Goal: Information Seeking & Learning: Check status

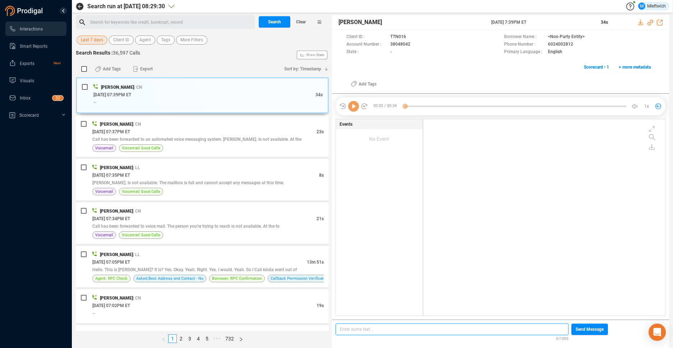
scroll to position [2, 4]
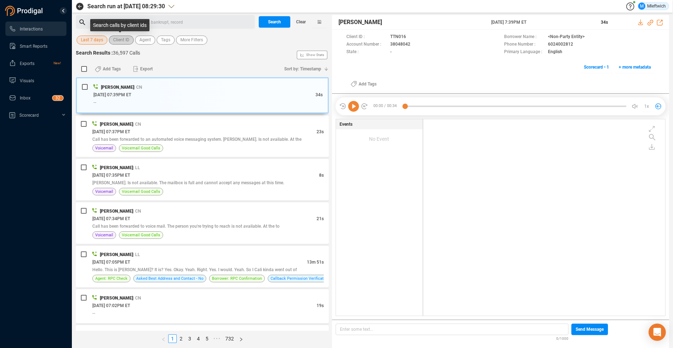
click at [127, 43] on span "Client ID" at bounding box center [121, 40] width 16 height 9
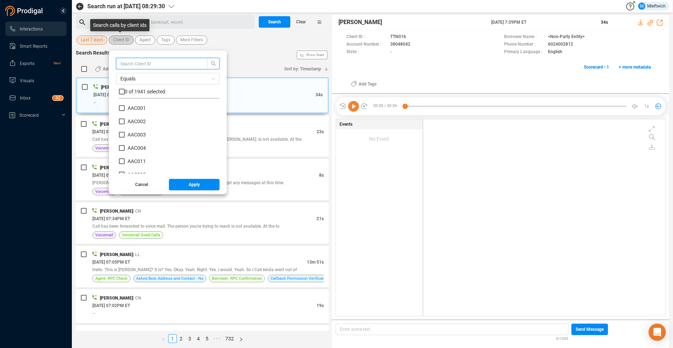
scroll to position [67, 97]
click at [146, 39] on span "Agent" at bounding box center [144, 40] width 11 height 9
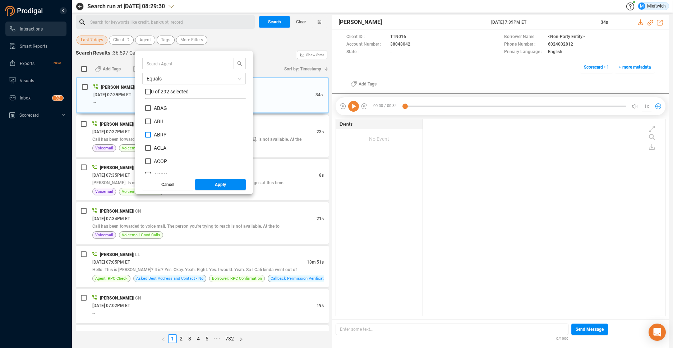
click at [148, 135] on input "ABRY" at bounding box center [148, 135] width 6 height 6
checkbox input "true"
click at [217, 184] on span "Apply" at bounding box center [220, 184] width 11 height 11
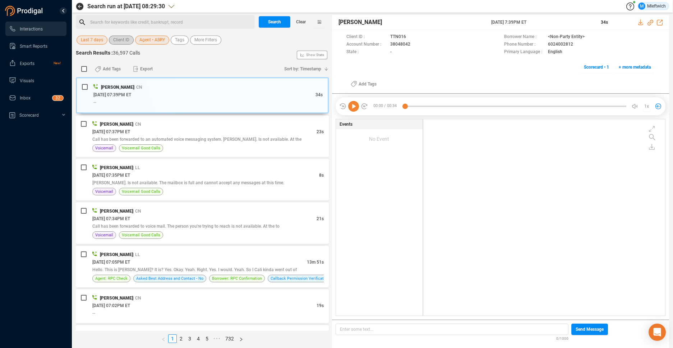
click at [127, 40] on span "Client ID" at bounding box center [121, 40] width 16 height 9
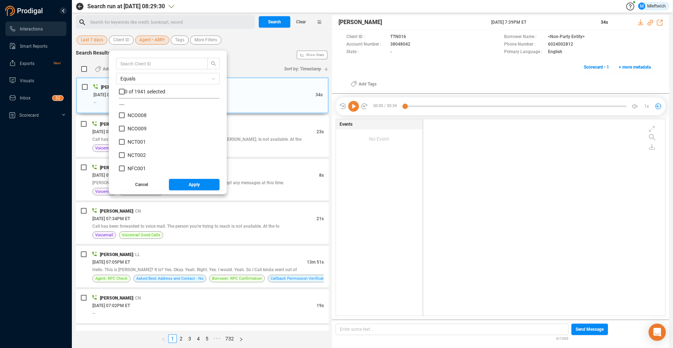
scroll to position [19067, 0]
click at [122, 147] on input "NFC001" at bounding box center [122, 148] width 6 height 6
checkbox input "true"
click at [122, 159] on input "NFC002" at bounding box center [122, 161] width 6 height 6
checkbox input "true"
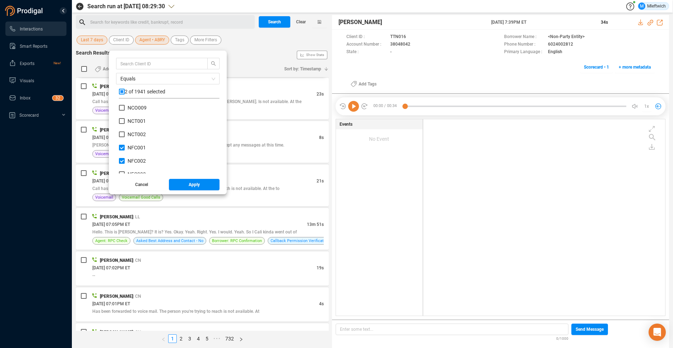
scroll to position [19077, 0]
click at [120, 162] on input "NFC003" at bounding box center [122, 164] width 6 height 6
checkbox input "true"
click at [121, 116] on input "NFC004" at bounding box center [122, 117] width 6 height 6
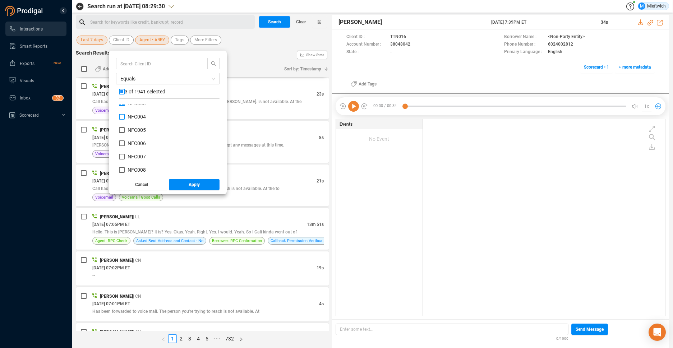
checkbox input "true"
drag, startPoint x: 121, startPoint y: 129, endPoint x: 122, endPoint y: 133, distance: 3.9
click at [121, 130] on input "NFC005" at bounding box center [122, 130] width 6 height 6
checkbox input "true"
click at [121, 142] on input "NFC006" at bounding box center [122, 143] width 6 height 6
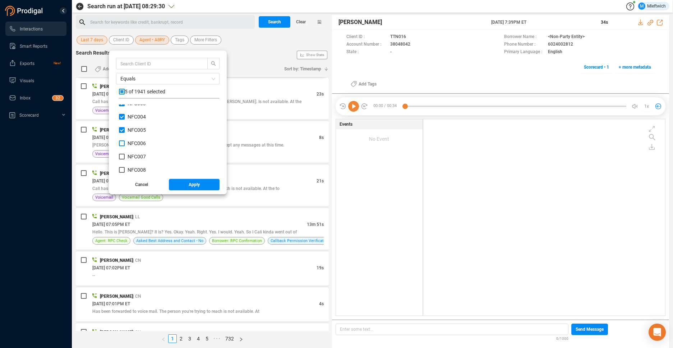
checkbox input "true"
click at [120, 155] on input "NFC007" at bounding box center [122, 157] width 6 height 6
checkbox input "true"
click at [121, 171] on input "NFC008" at bounding box center [122, 170] width 6 height 6
checkbox input "true"
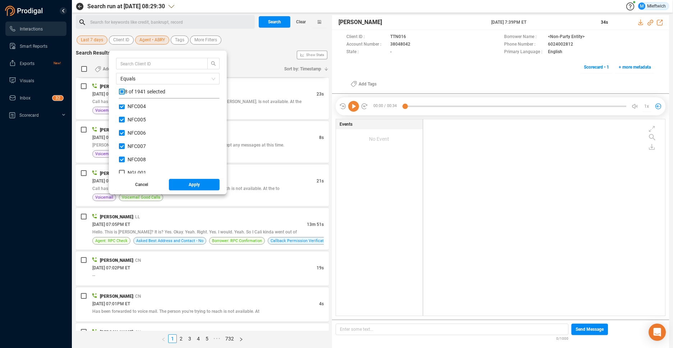
scroll to position [19158, 0]
click at [190, 184] on span "Apply" at bounding box center [194, 184] width 11 height 11
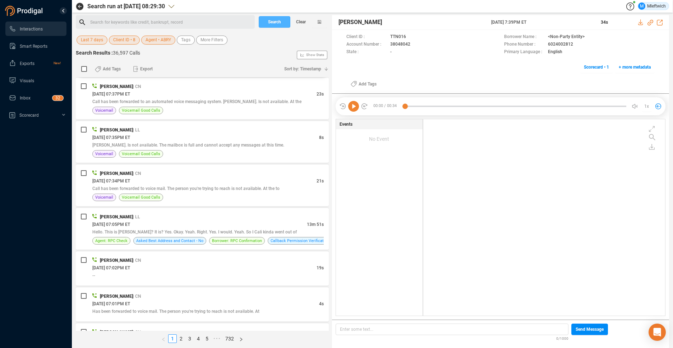
click at [283, 23] on button "Search" at bounding box center [275, 21] width 32 height 11
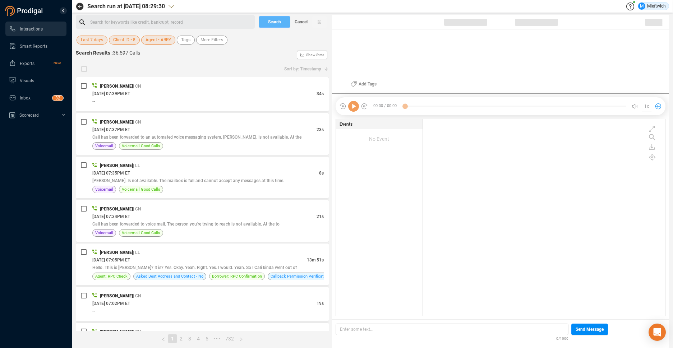
click at [279, 22] on div "Search Cancel" at bounding box center [293, 22] width 72 height 14
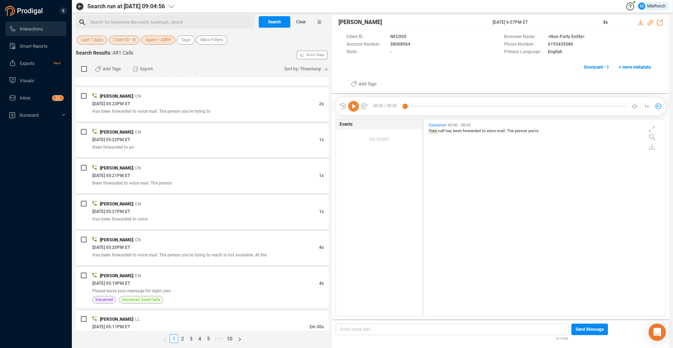
scroll to position [1755, 0]
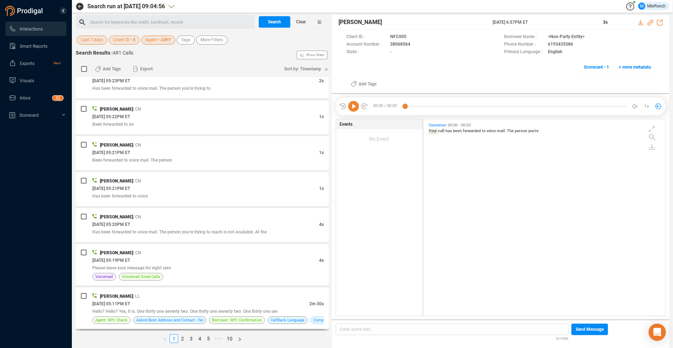
click at [204, 312] on span "Hello? Hello? Yes, it is. One thirty one seventy two. One thirty one seventy tw…" at bounding box center [184, 311] width 185 height 5
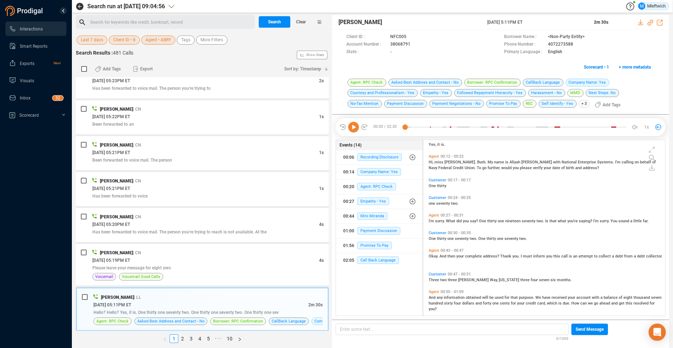
scroll to position [130, 0]
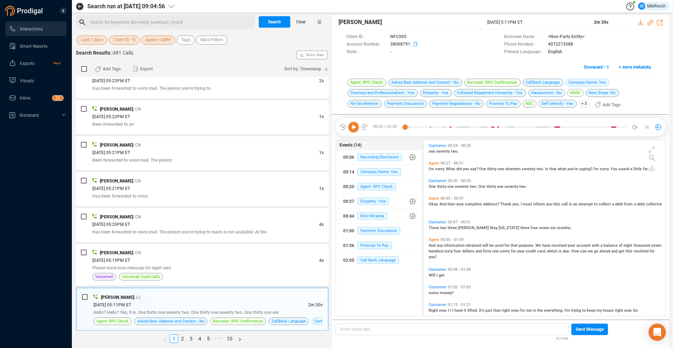
click at [414, 45] on icon at bounding box center [416, 45] width 6 height 6
click at [182, 337] on link "2" at bounding box center [182, 339] width 8 height 8
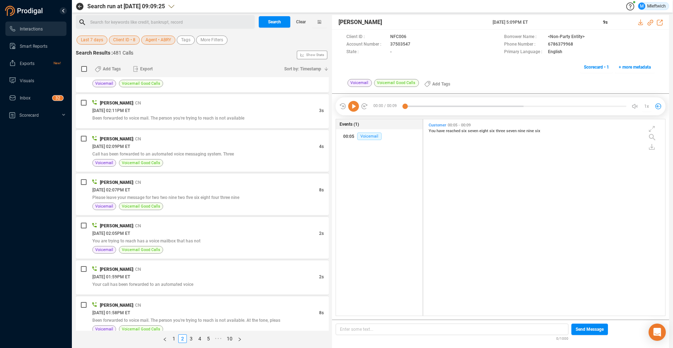
scroll to position [1793, 0]
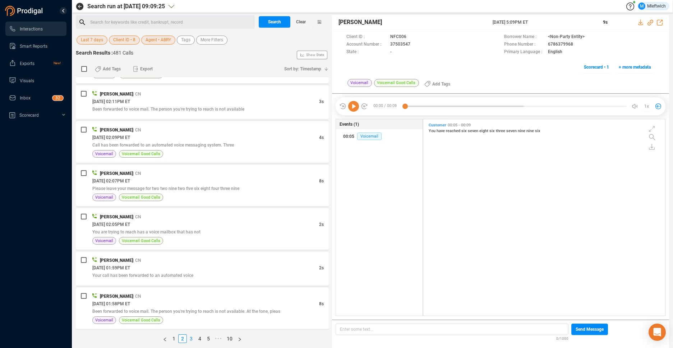
click at [191, 339] on link "3" at bounding box center [191, 339] width 8 height 8
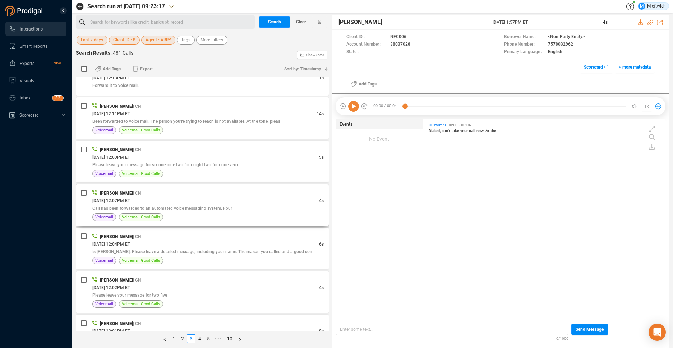
scroll to position [1763, 0]
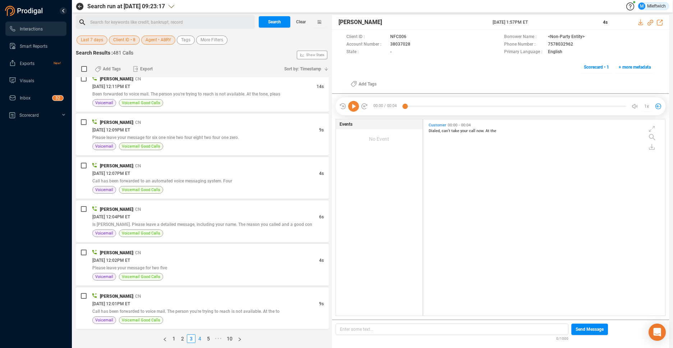
click at [200, 336] on link "4" at bounding box center [200, 339] width 8 height 8
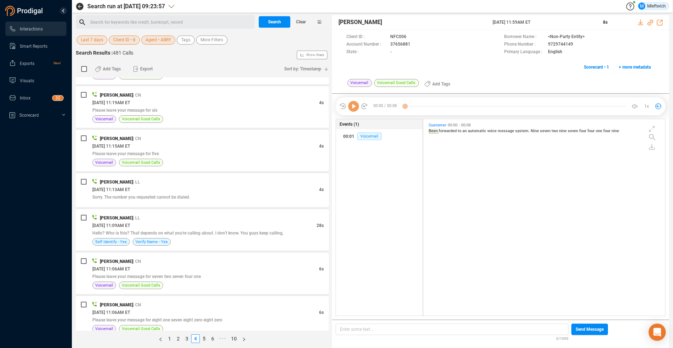
scroll to position [195, 238]
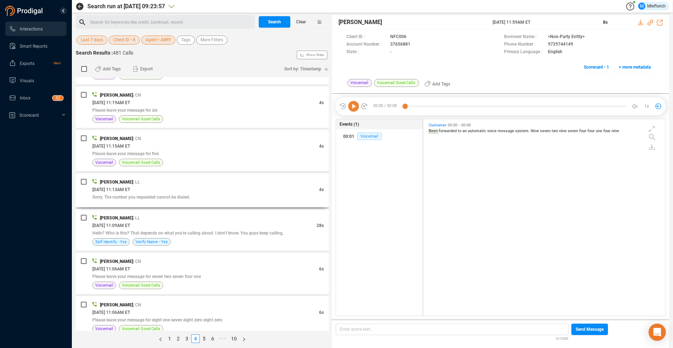
drag, startPoint x: 324, startPoint y: 179, endPoint x: 322, endPoint y: 192, distance: 13.5
click at [322, 192] on div "Aaliyah Bryant | LL 09/08/2025 @ 11:13AM ET 4s Sorry. The number you requested …" at bounding box center [202, 190] width 253 height 34
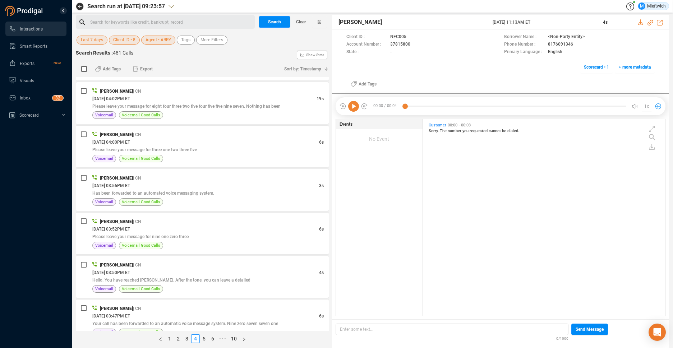
scroll to position [1808, 0]
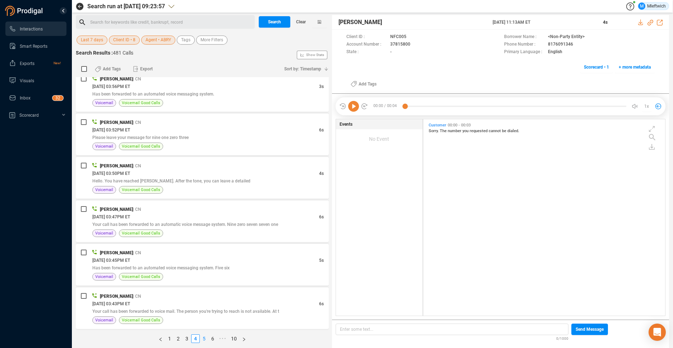
click at [203, 337] on link "5" at bounding box center [204, 339] width 8 height 8
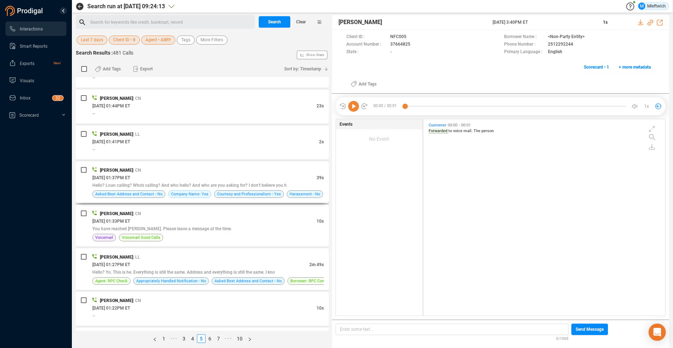
scroll to position [1141, 0]
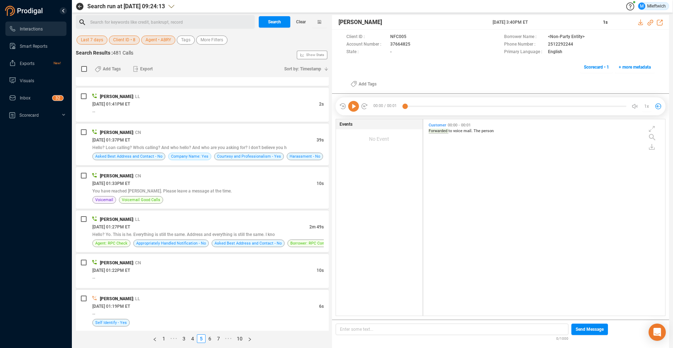
click at [133, 41] on span "Client ID • 8" at bounding box center [124, 40] width 22 height 9
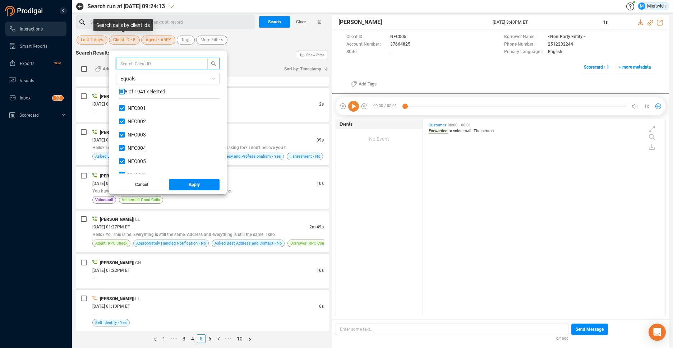
scroll to position [67, 97]
click at [133, 41] on span "Client ID • 8" at bounding box center [124, 40] width 22 height 9
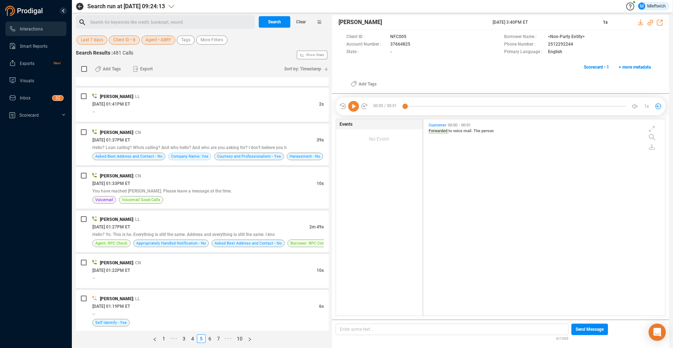
click at [156, 40] on span "Agent • ABRY" at bounding box center [157, 40] width 25 height 9
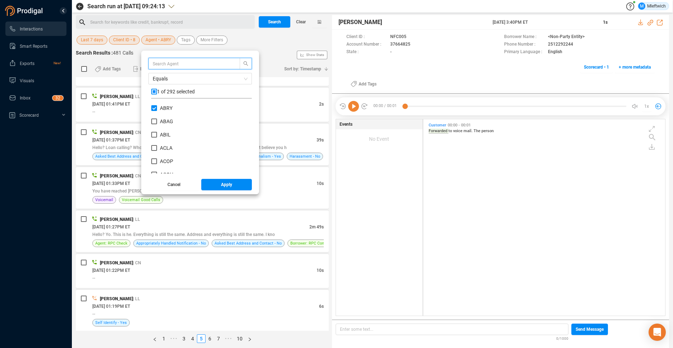
click at [156, 40] on span "Agent • ABRY" at bounding box center [157, 40] width 25 height 9
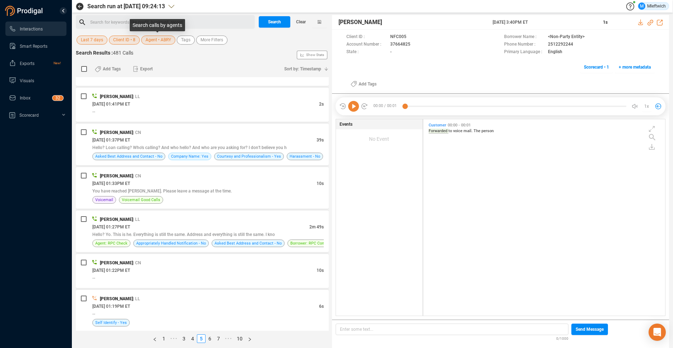
click at [156, 40] on span "Agent • ABRY" at bounding box center [157, 40] width 25 height 9
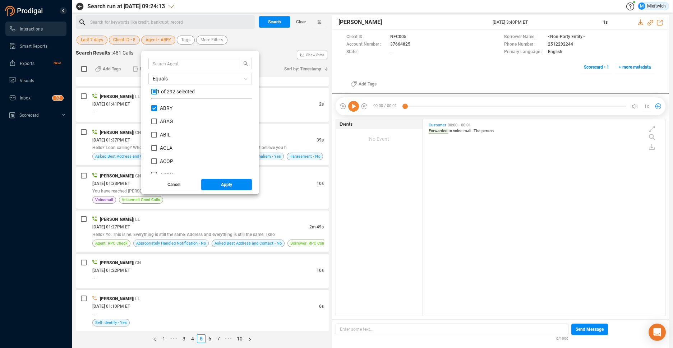
click at [153, 110] on input "ABRY" at bounding box center [154, 108] width 6 height 6
checkbox input "false"
click at [152, 115] on input "MPEO" at bounding box center [154, 116] width 6 height 6
checkbox input "true"
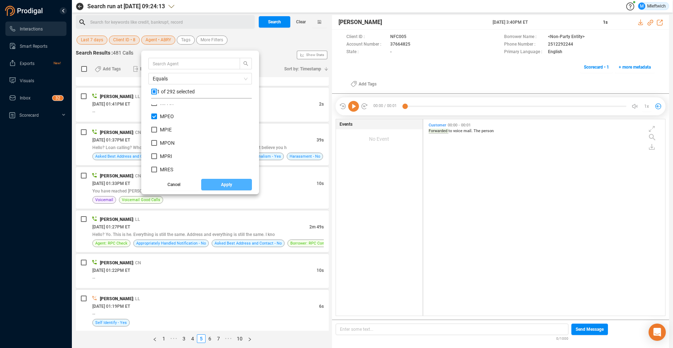
click at [224, 185] on span "Apply" at bounding box center [226, 184] width 11 height 11
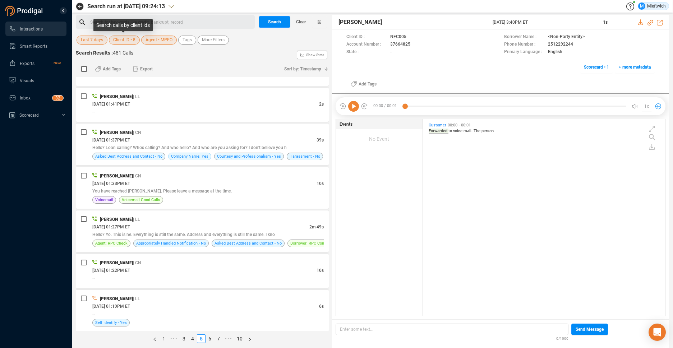
click at [117, 39] on span "Client ID • 8" at bounding box center [124, 40] width 22 height 9
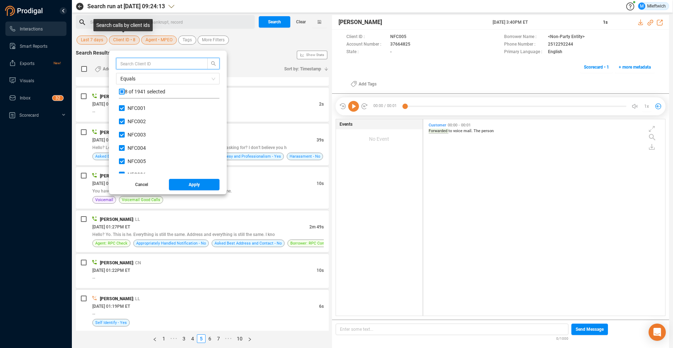
scroll to position [67, 97]
click at [121, 92] on input "checkbox" at bounding box center [122, 92] width 6 height 6
checkbox input "true"
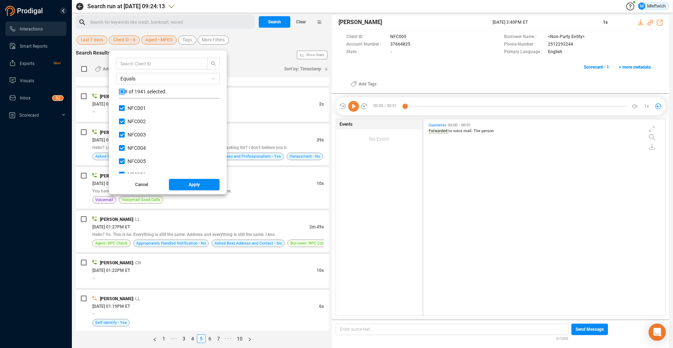
checkbox input "true"
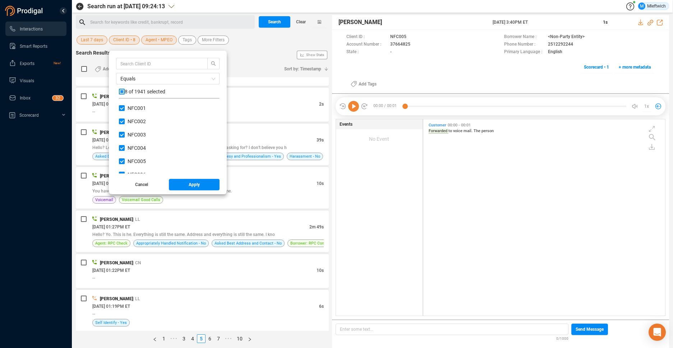
checkbox input "true"
click at [121, 92] on input "checkbox" at bounding box center [122, 92] width 6 height 6
checkbox input "false"
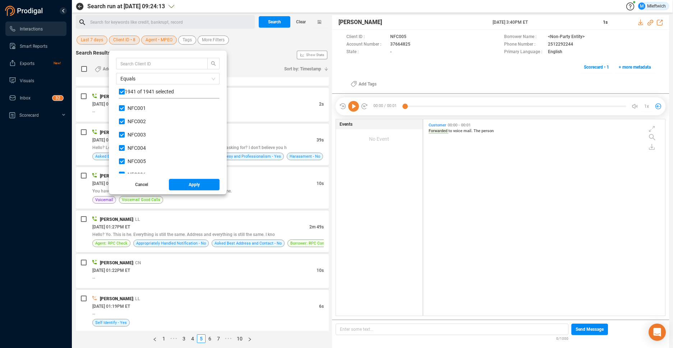
checkbox input "false"
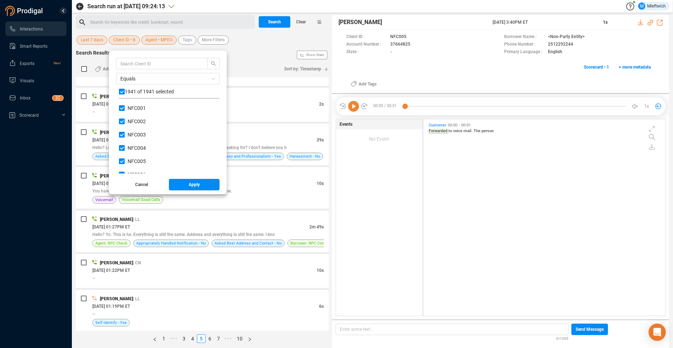
checkbox input "false"
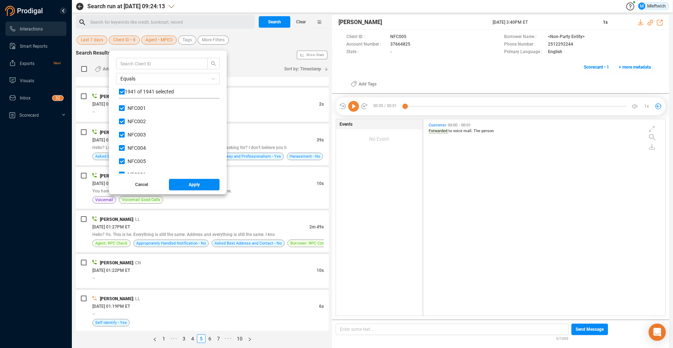
checkbox input "false"
click at [195, 184] on span "Apply" at bounding box center [194, 184] width 11 height 11
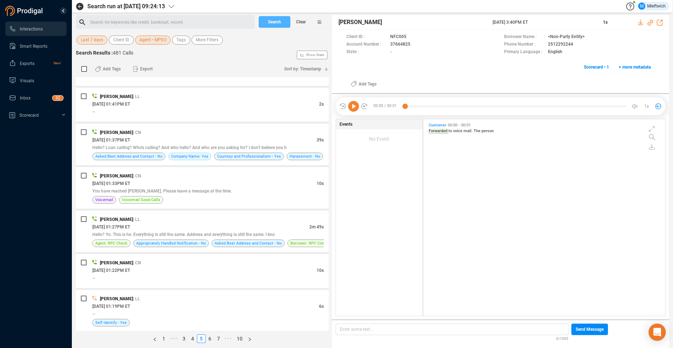
click at [281, 19] on span "Search" at bounding box center [274, 21] width 13 height 11
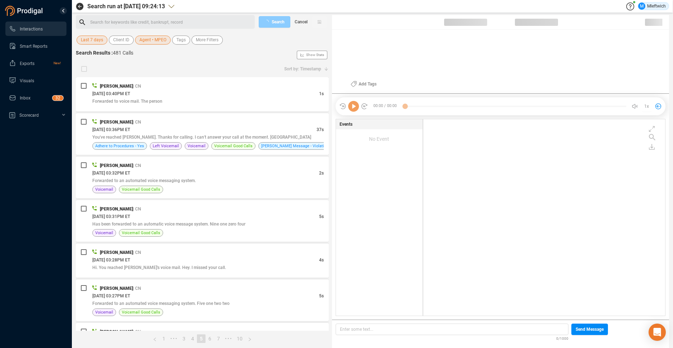
scroll to position [195, 238]
